Goal: Task Accomplishment & Management: Use online tool/utility

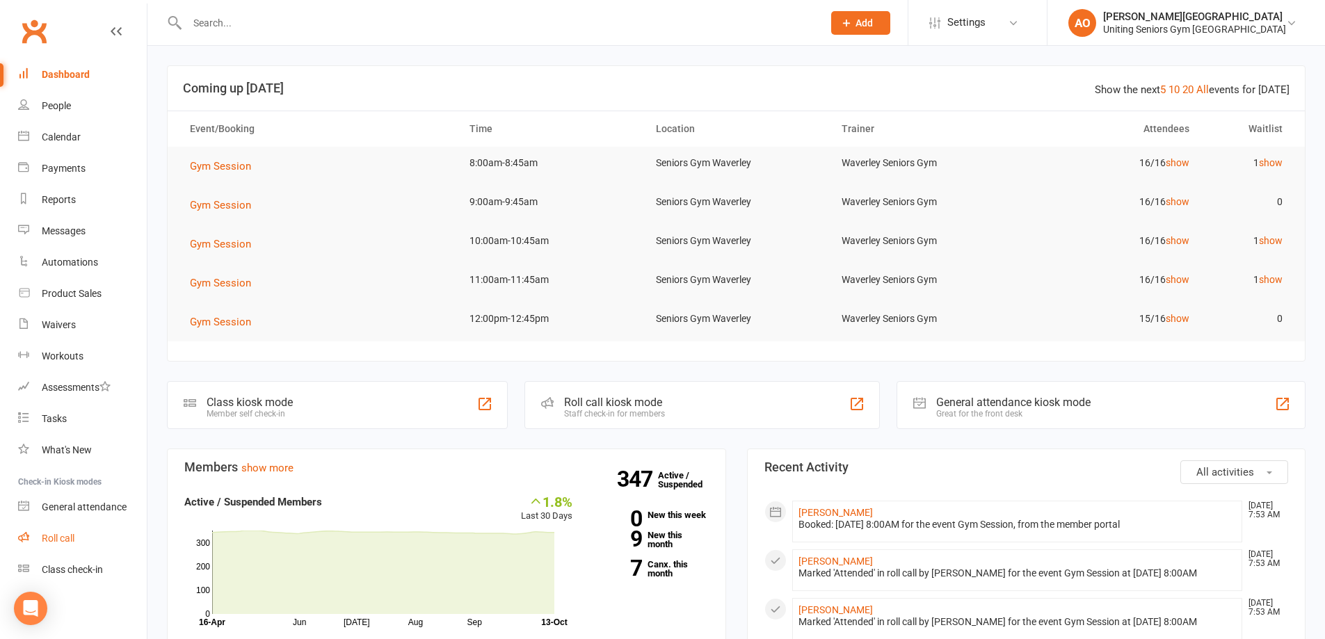
click at [43, 537] on div "Roll call" at bounding box center [58, 538] width 33 height 11
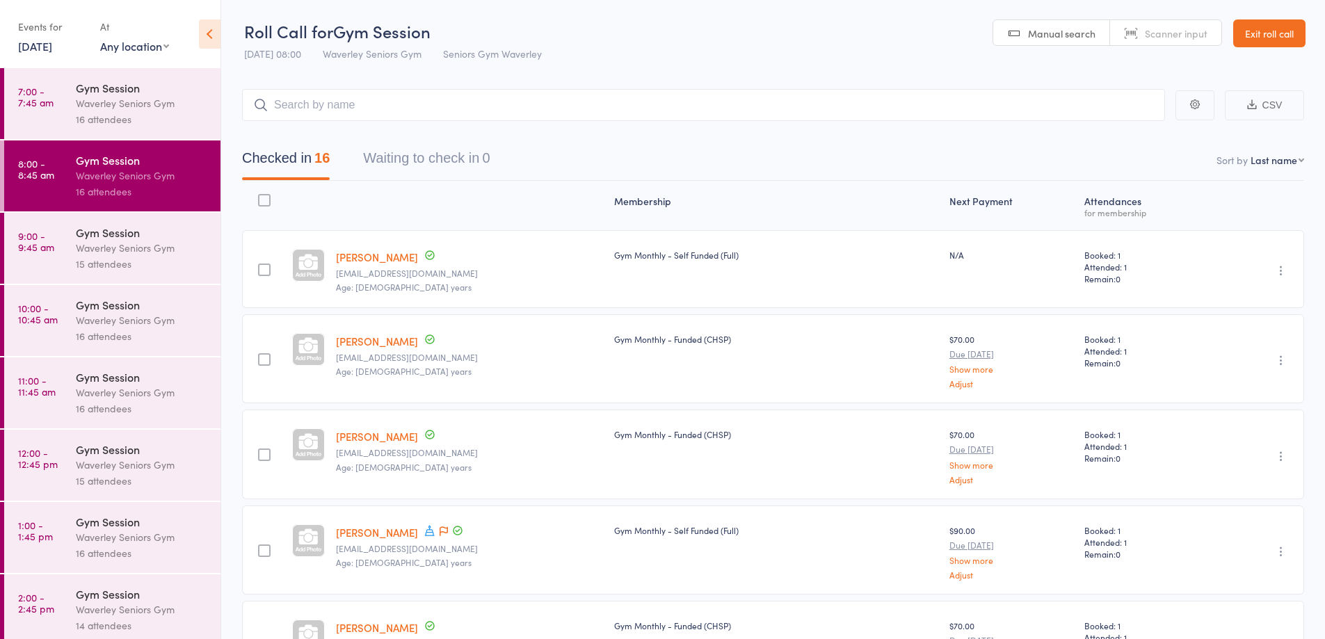
click at [63, 397] on link "11:00 - 11:45 am Gym Session Waverley Seniors Gym 16 attendees" at bounding box center [112, 392] width 216 height 71
